Goal: Task Accomplishment & Management: Use online tool/utility

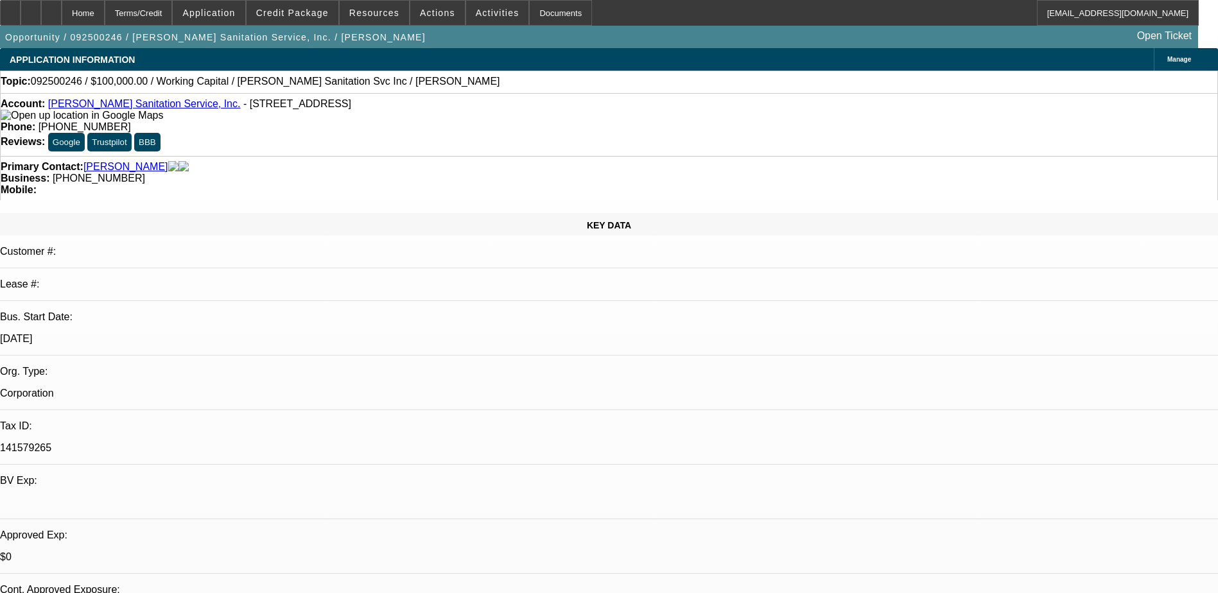
select select "0"
select select "2"
select select "0"
select select "6"
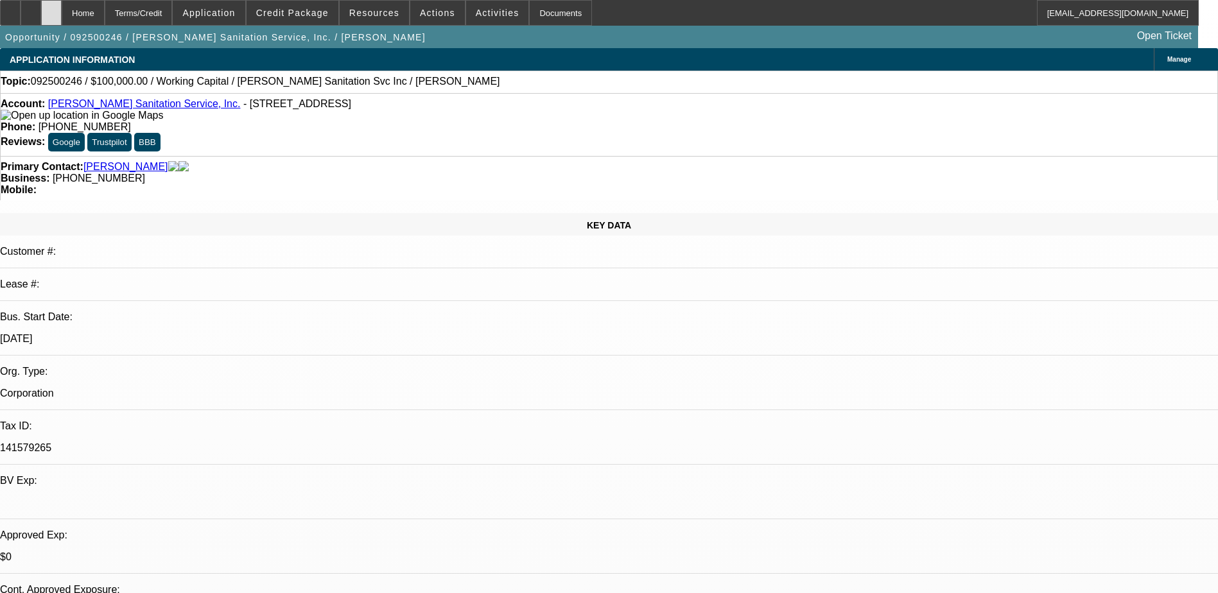
click at [51, 8] on icon at bounding box center [51, 8] width 0 height 0
select select "0"
select select "2"
select select "0"
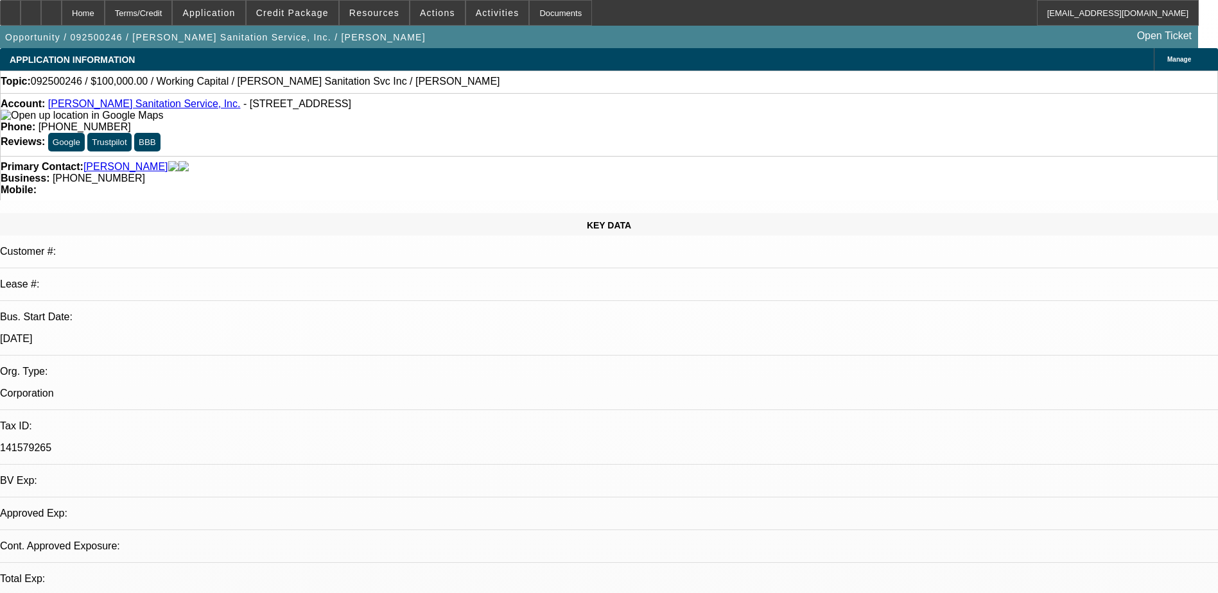
select select "6"
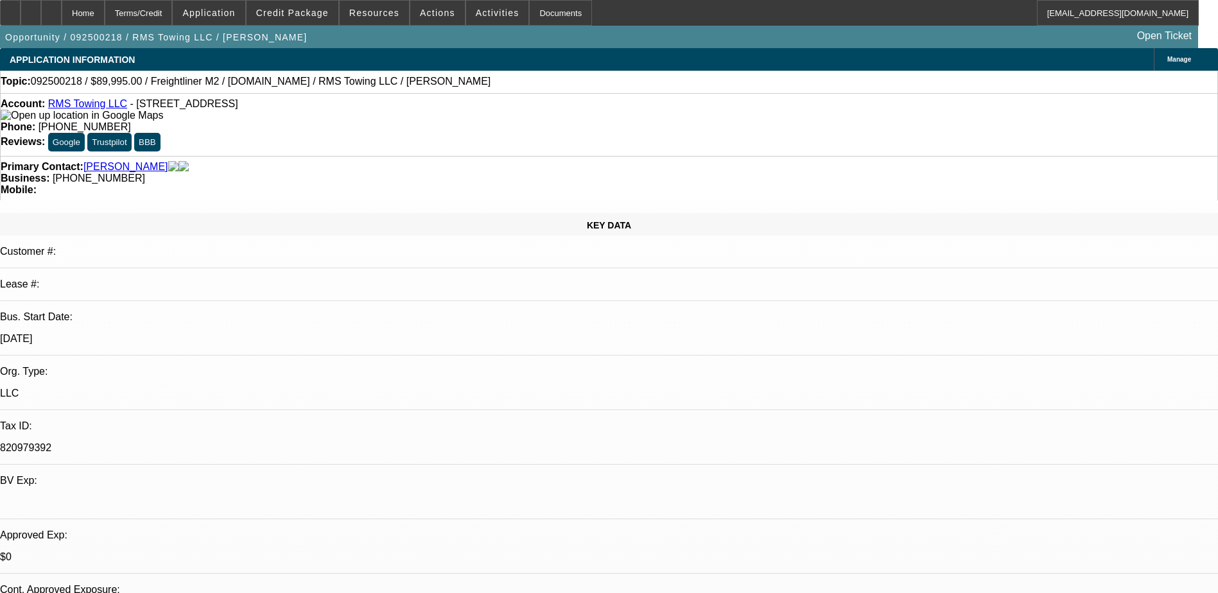
select select "0"
select select "3"
select select "0"
select select "6"
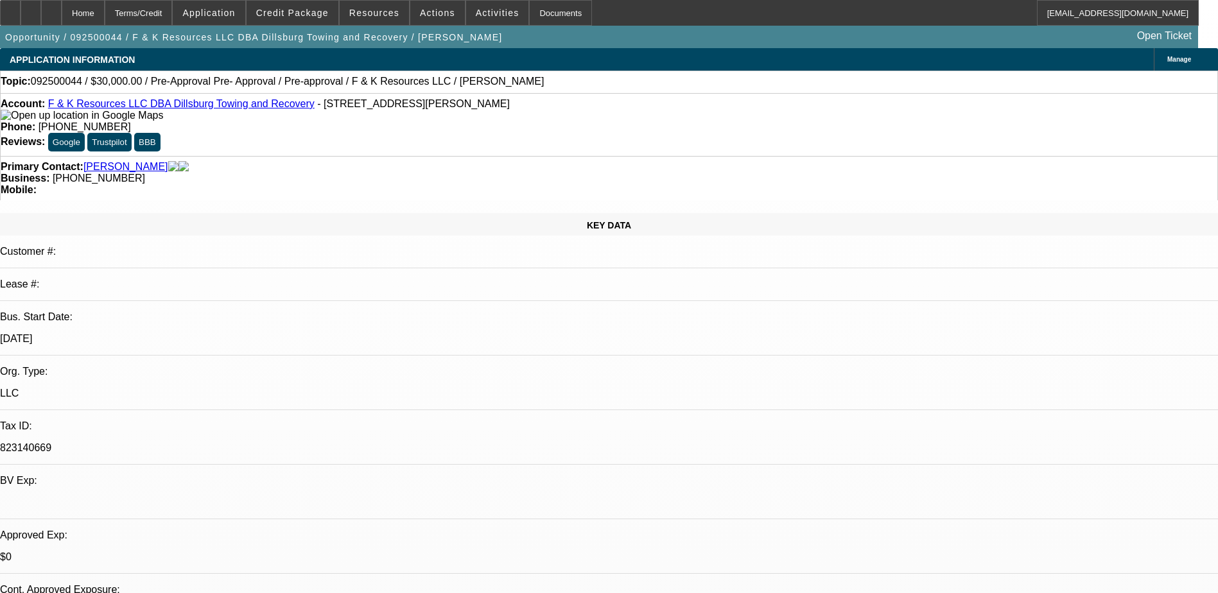
select select "0"
select select "6"
select select "0"
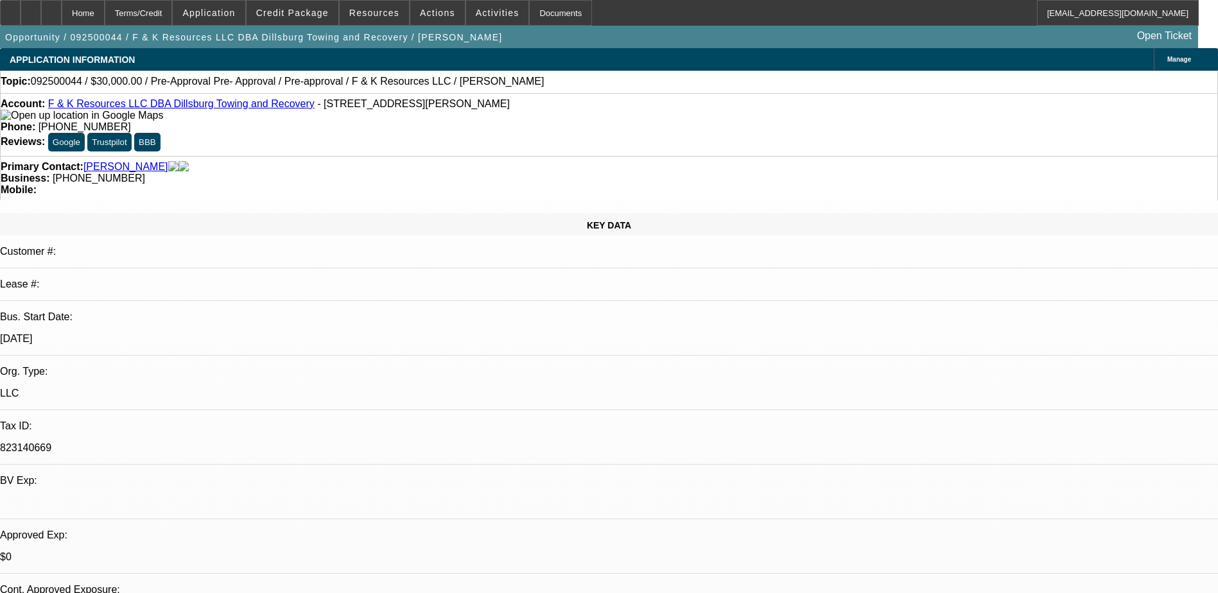
select select "0"
select select "6"
select select "0"
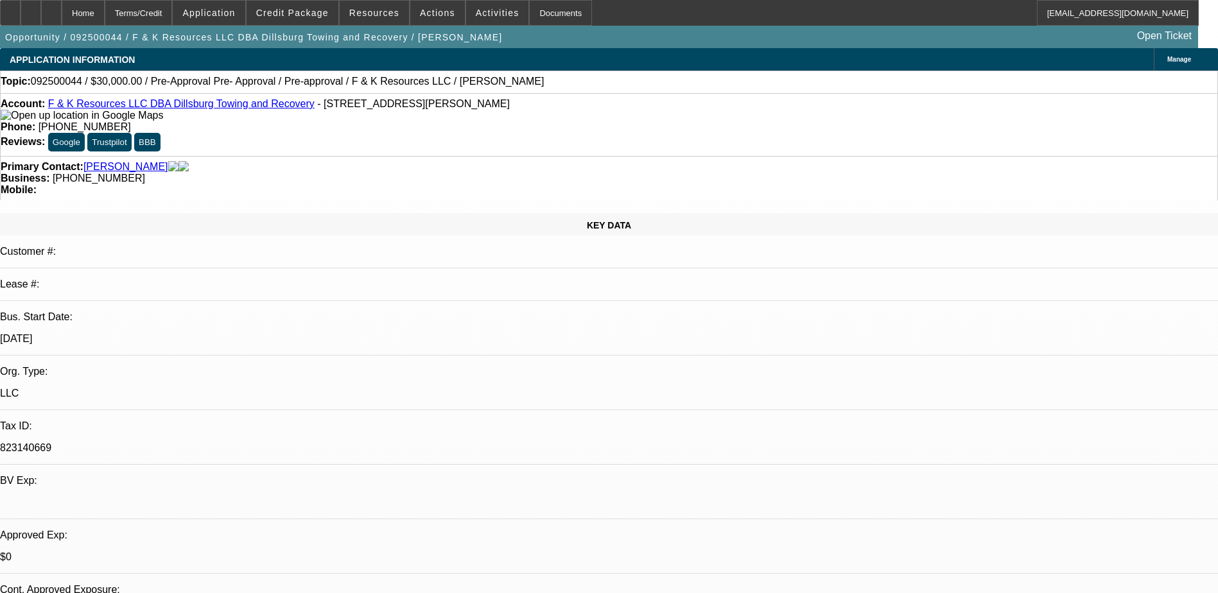
select select "0"
select select "6"
select select "0"
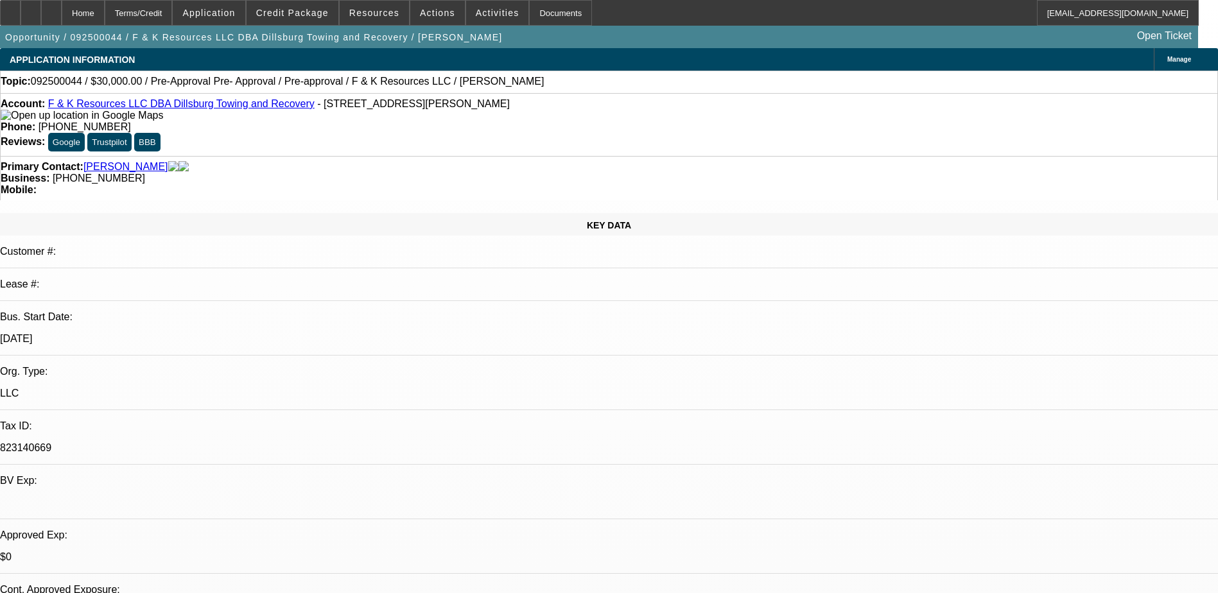
select select "6"
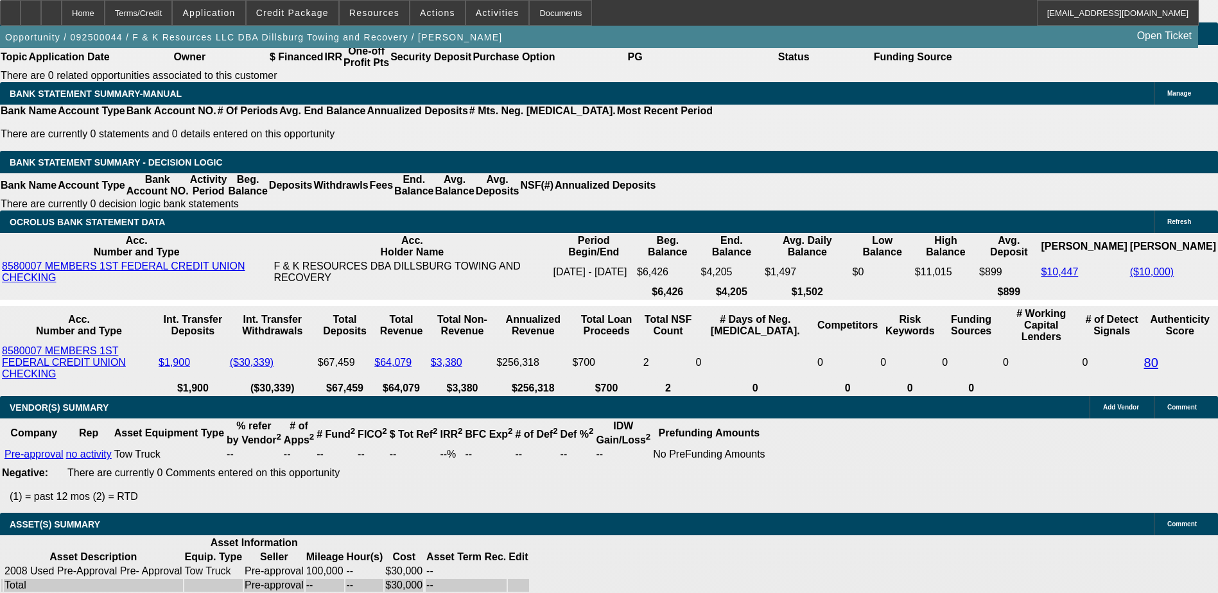
scroll to position [2248, 0]
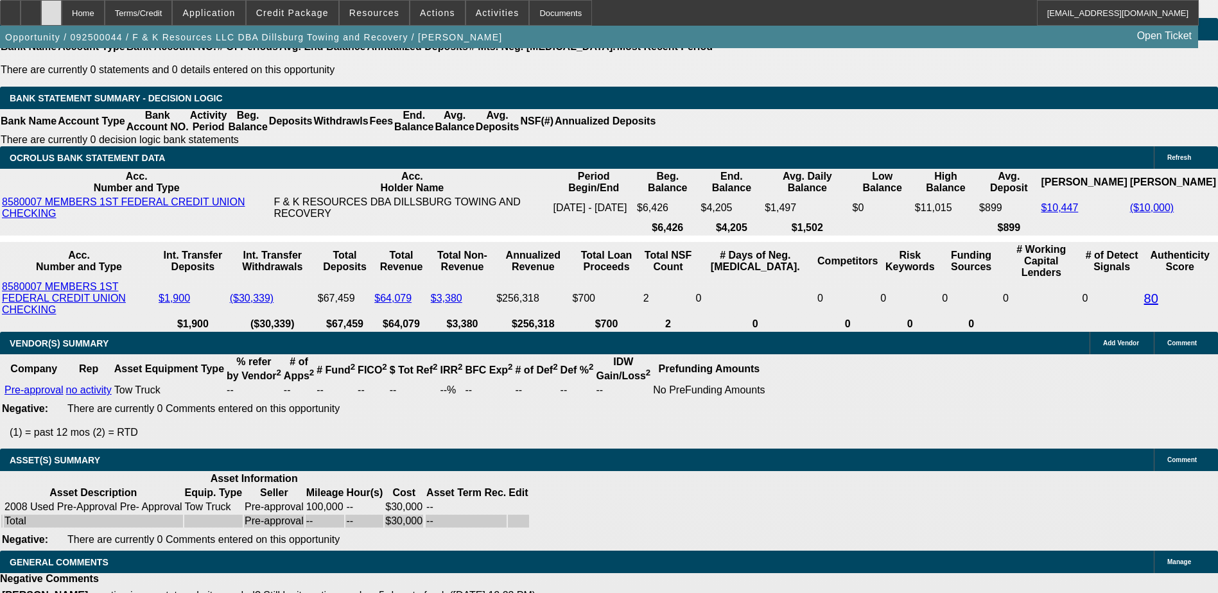
click at [62, 12] on div at bounding box center [51, 13] width 21 height 26
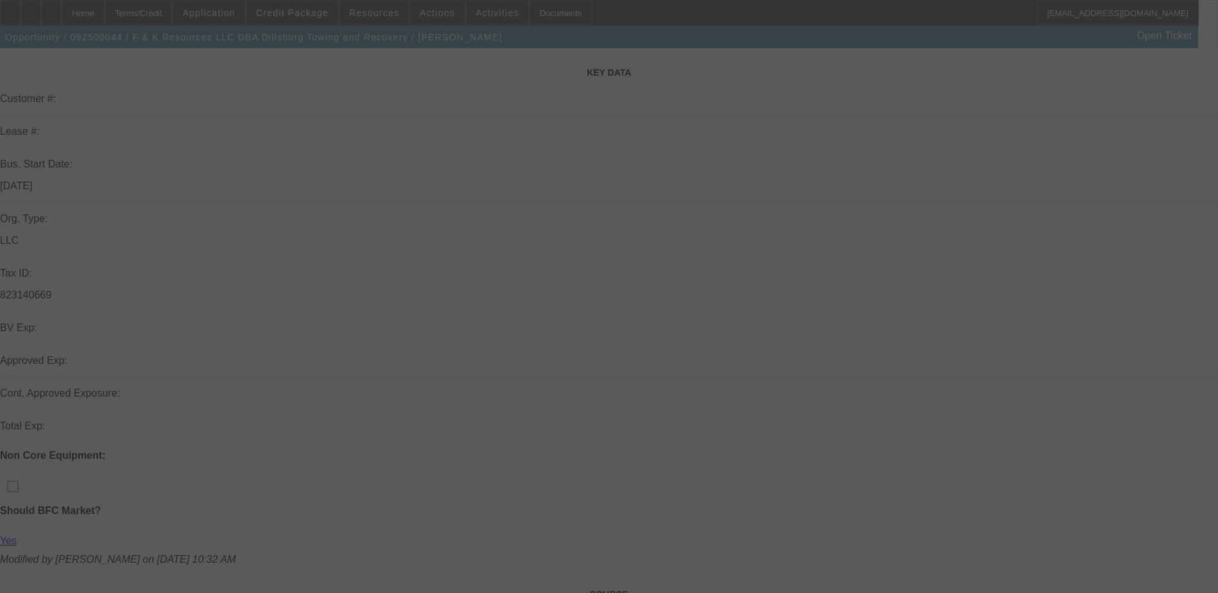
scroll to position [385, 0]
select select "0"
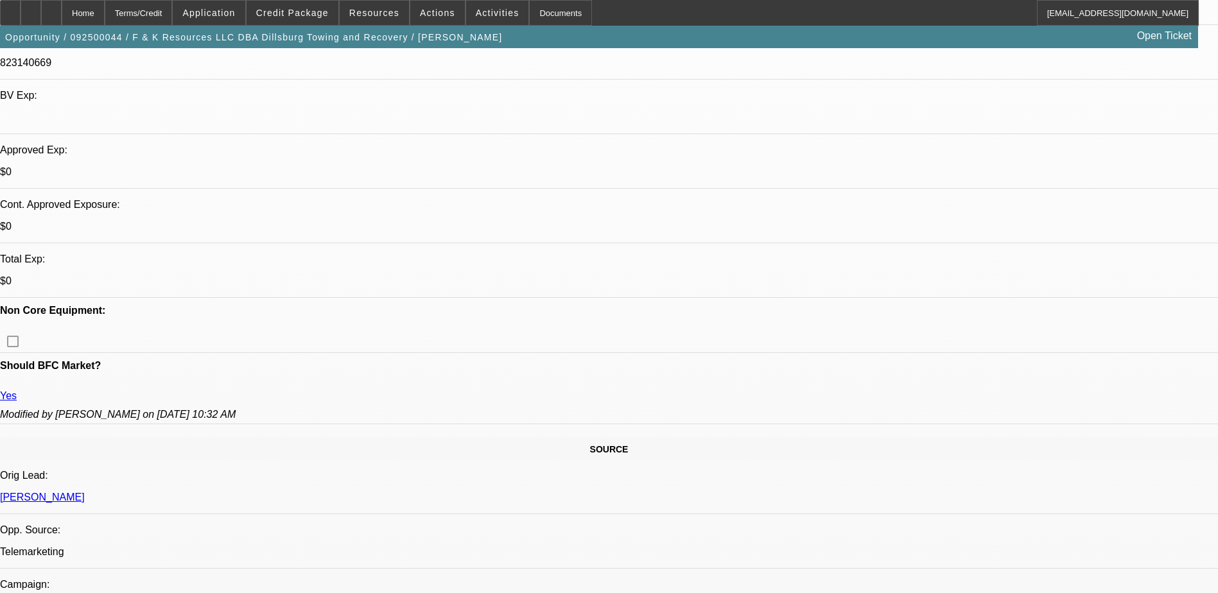
select select "0"
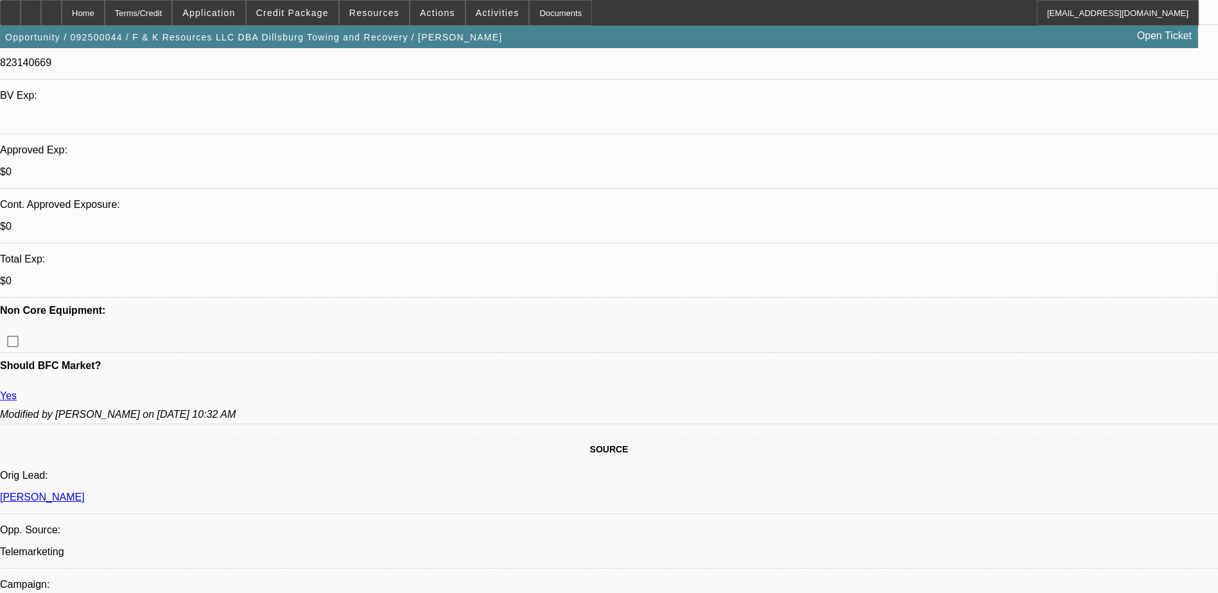
select select "0"
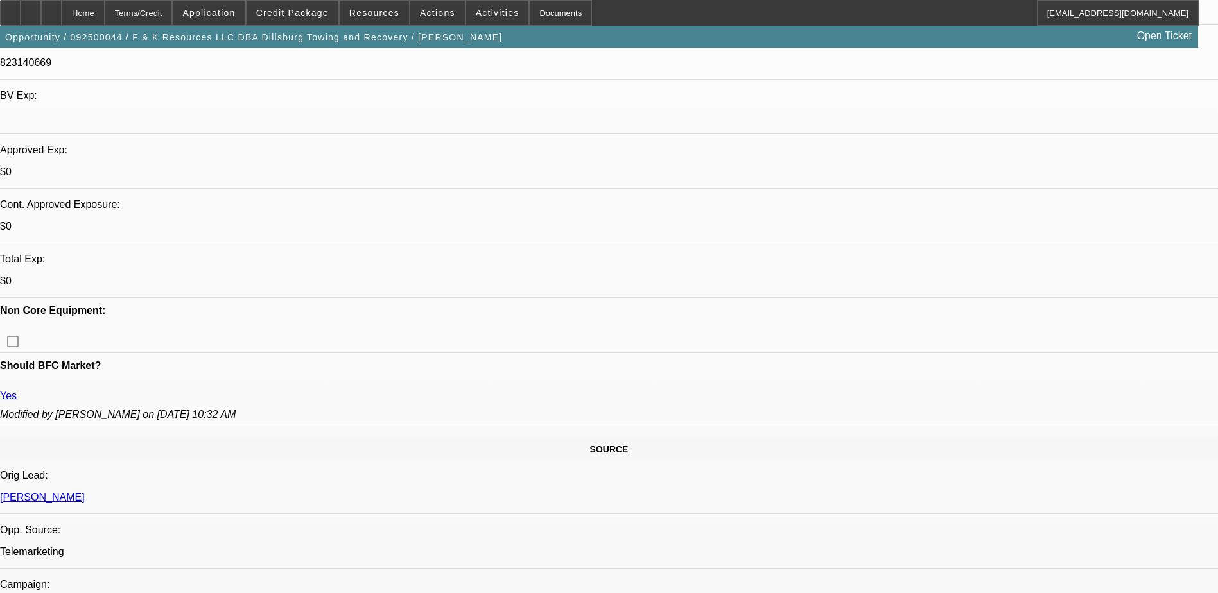
select select "0"
select select "1"
select select "6"
select select "1"
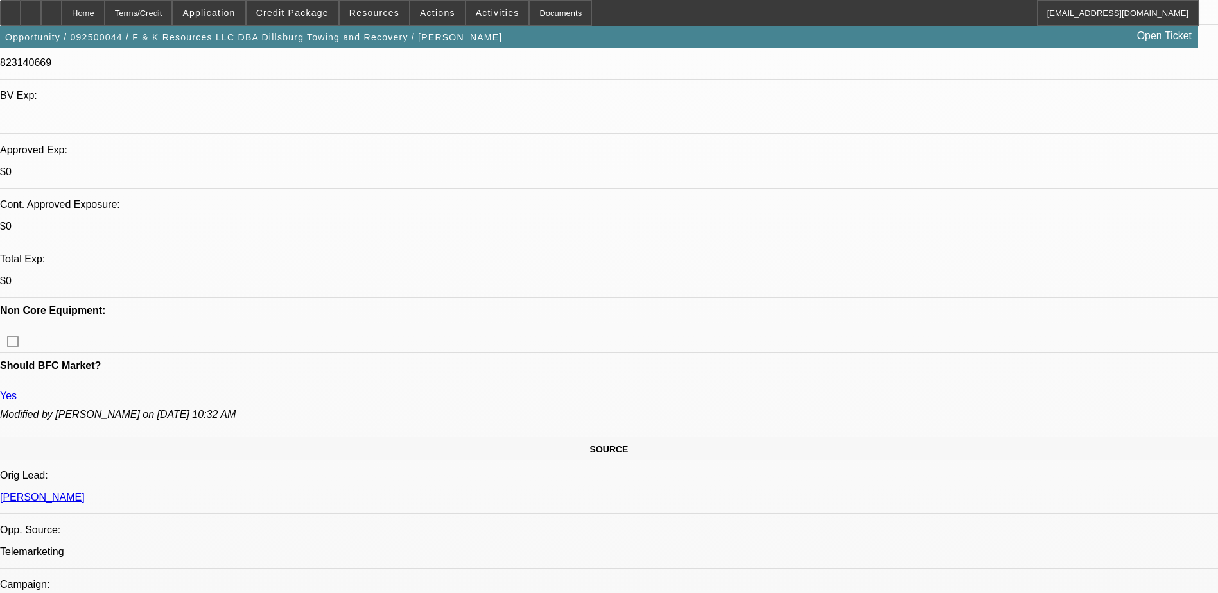
select select "1"
select select "6"
select select "1"
select select "6"
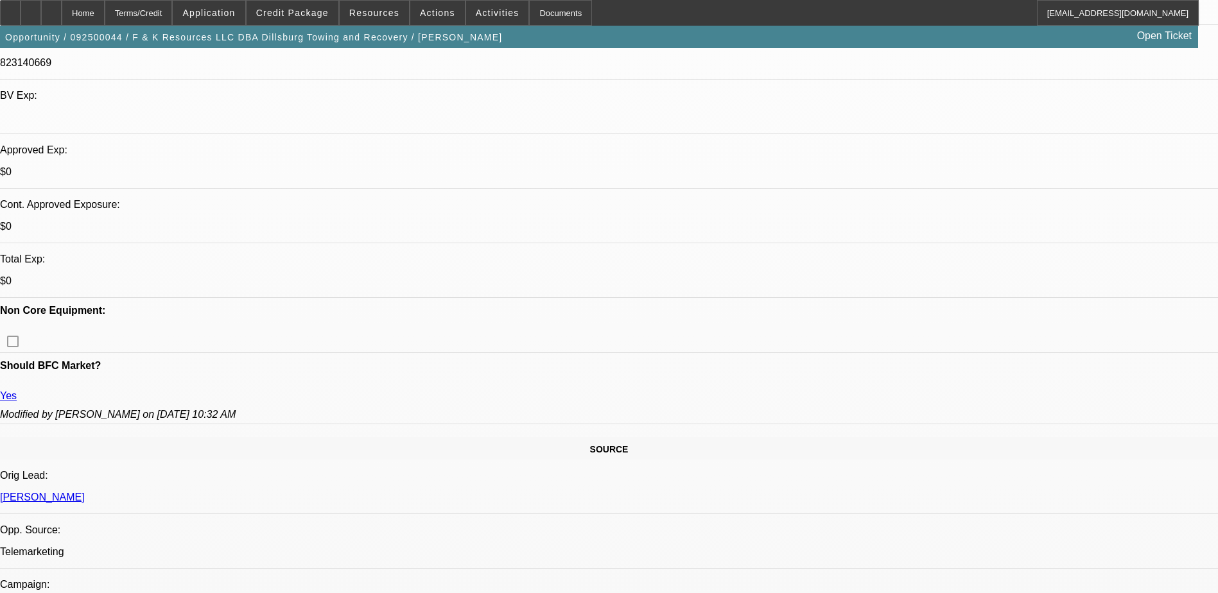
select select "1"
select select "6"
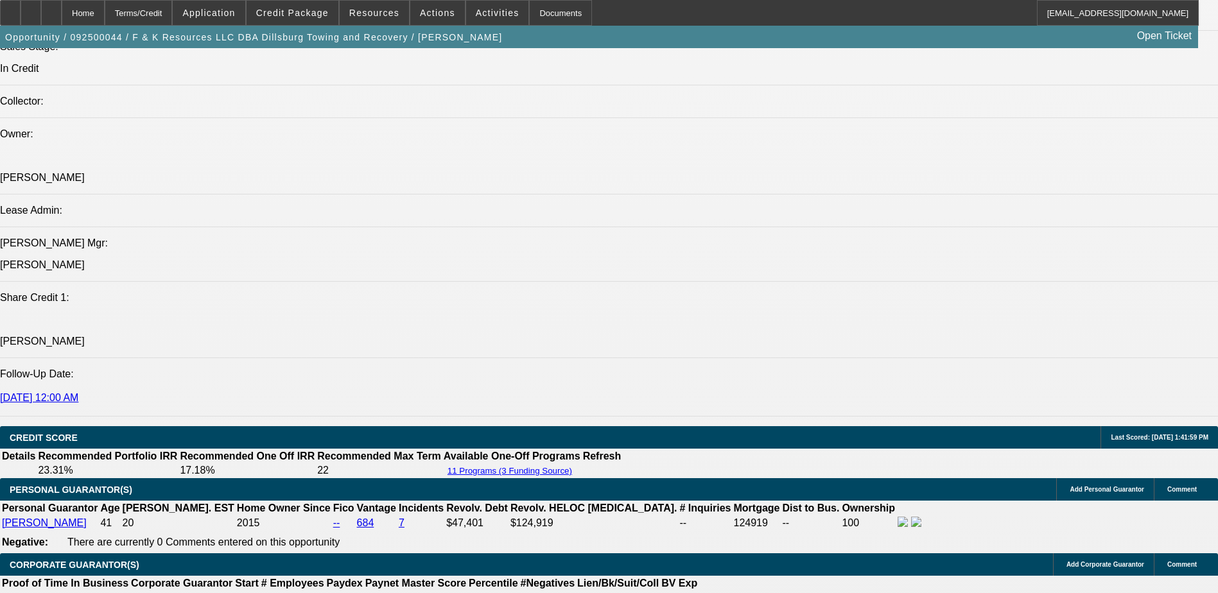
scroll to position [1477, 0]
